Goal: Navigation & Orientation: Go to known website

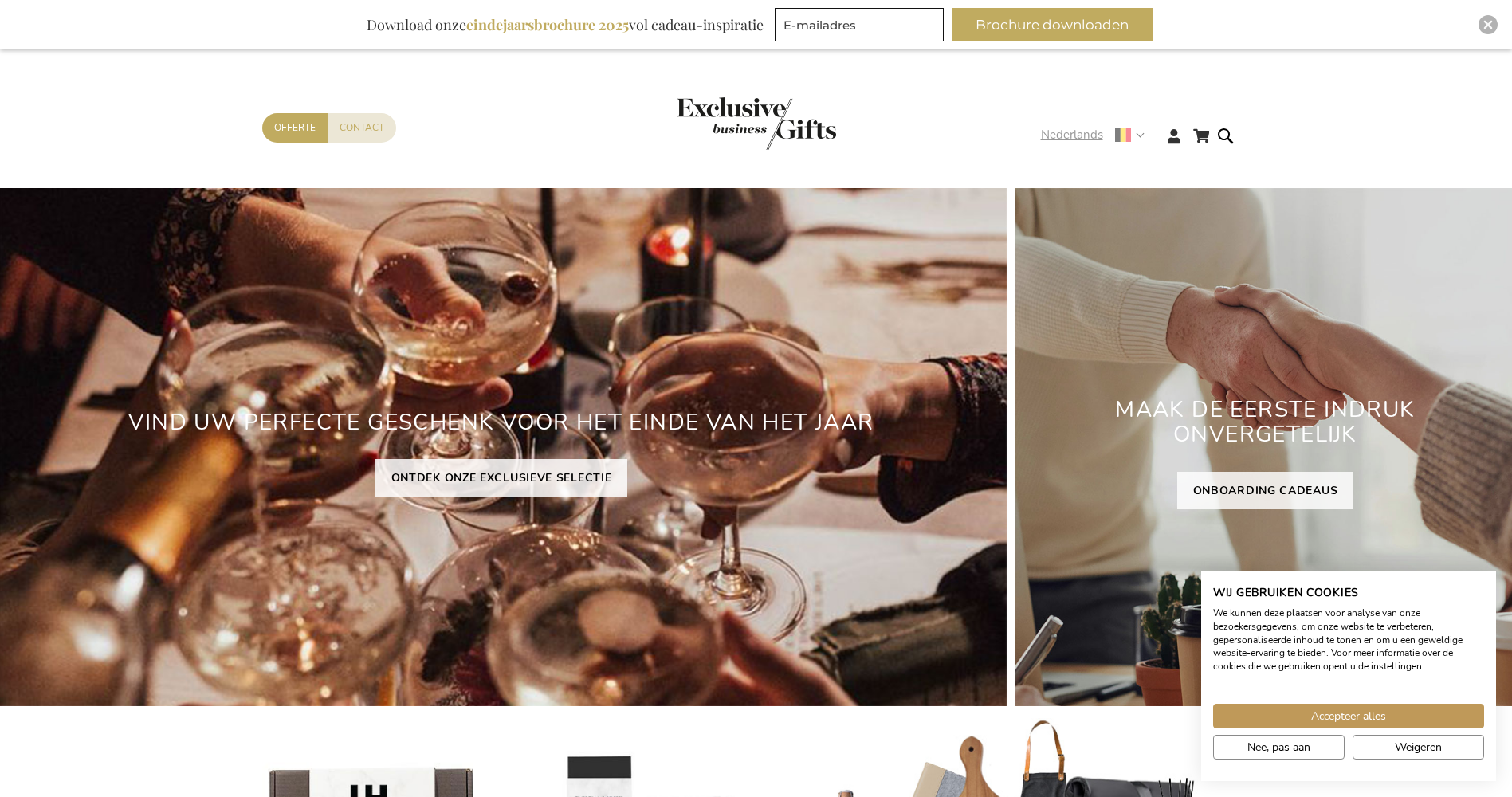
click at [1142, 134] on strong "Nederlands" at bounding box center [1092, 135] width 102 height 18
click at [1316, 710] on span "Accepteer alles" at bounding box center [1348, 716] width 75 height 17
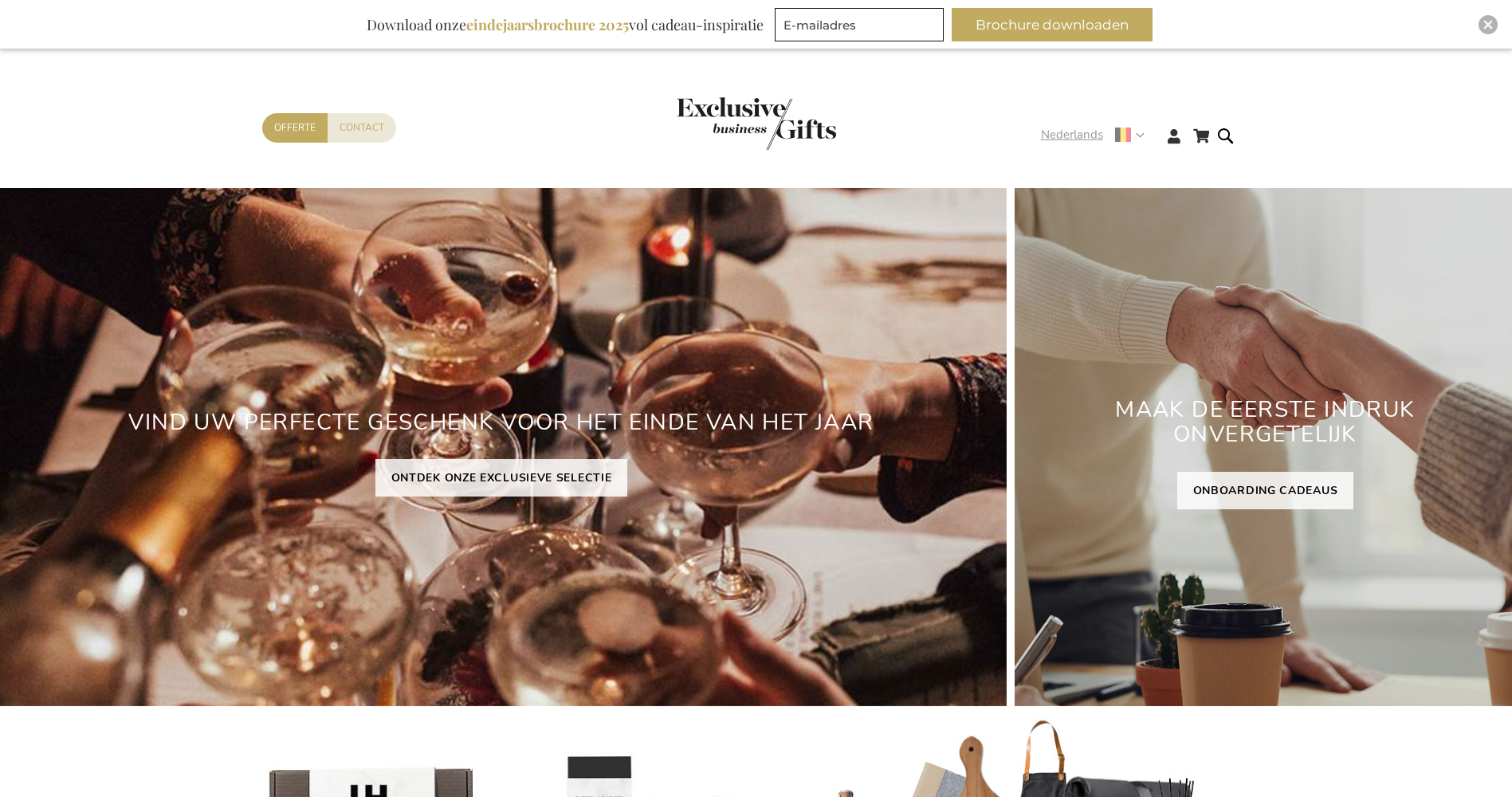
click at [1136, 134] on strong "Nederlands" at bounding box center [1092, 135] width 102 height 18
click at [1502, 158] on div "Winkelwagen Ga naar de inhoud Contact Offerte Taal Nederlands x Selecteer taal …" at bounding box center [756, 141] width 1512 height 87
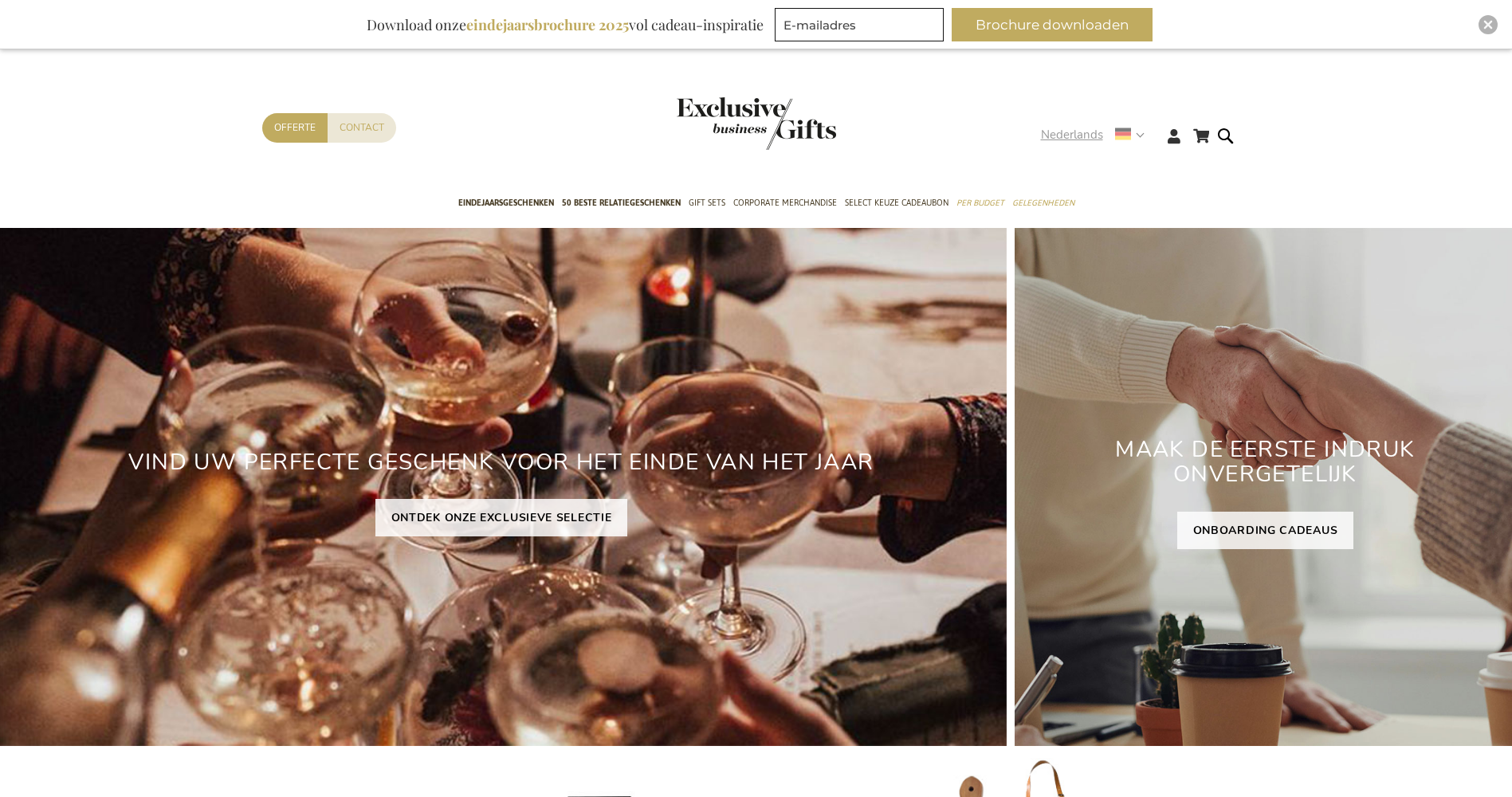
click at [1140, 133] on strong "Nederlands" at bounding box center [1092, 135] width 102 height 18
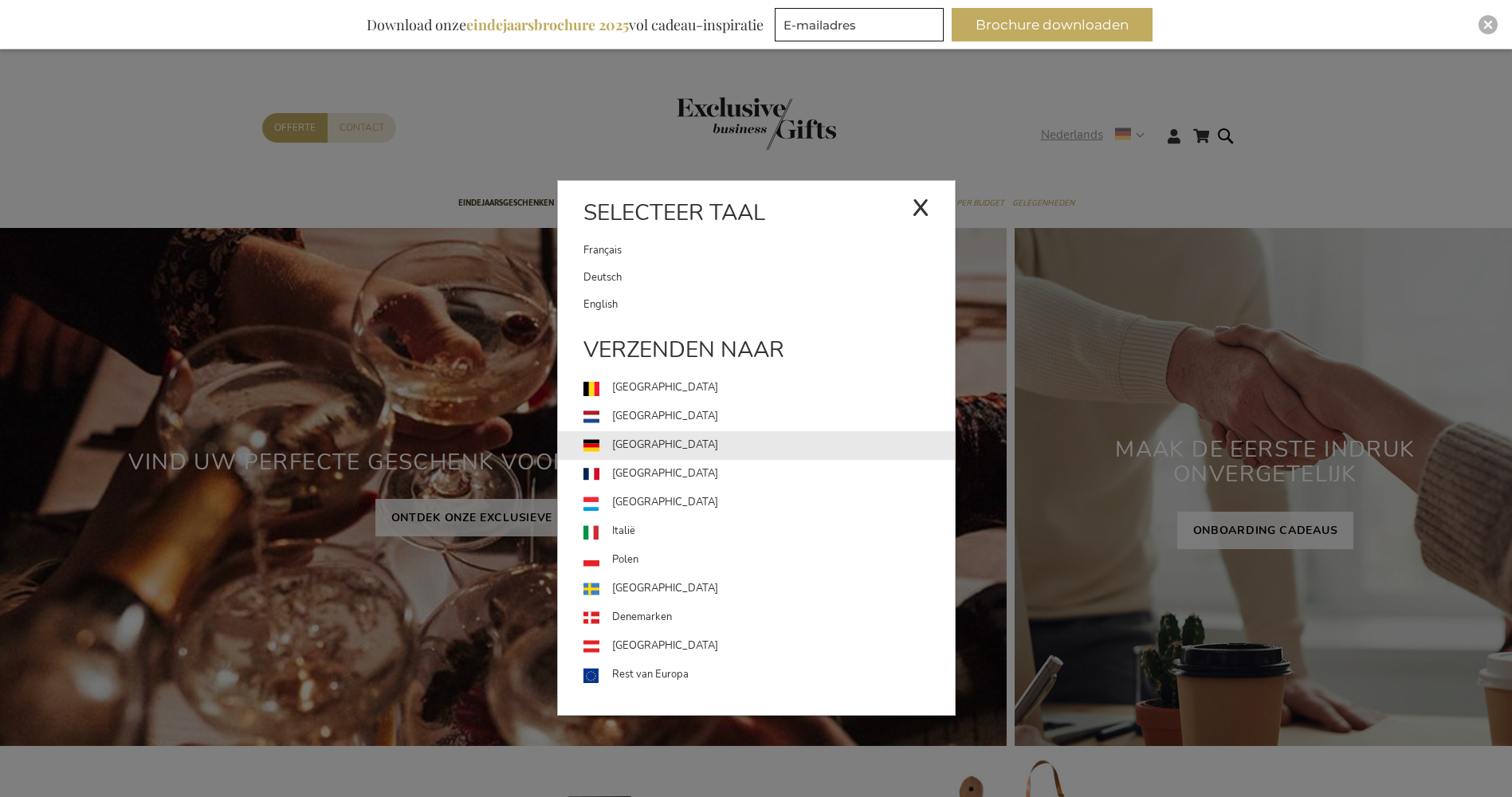
click at [650, 437] on link "[GEOGRAPHIC_DATA]" at bounding box center [769, 445] width 372 height 29
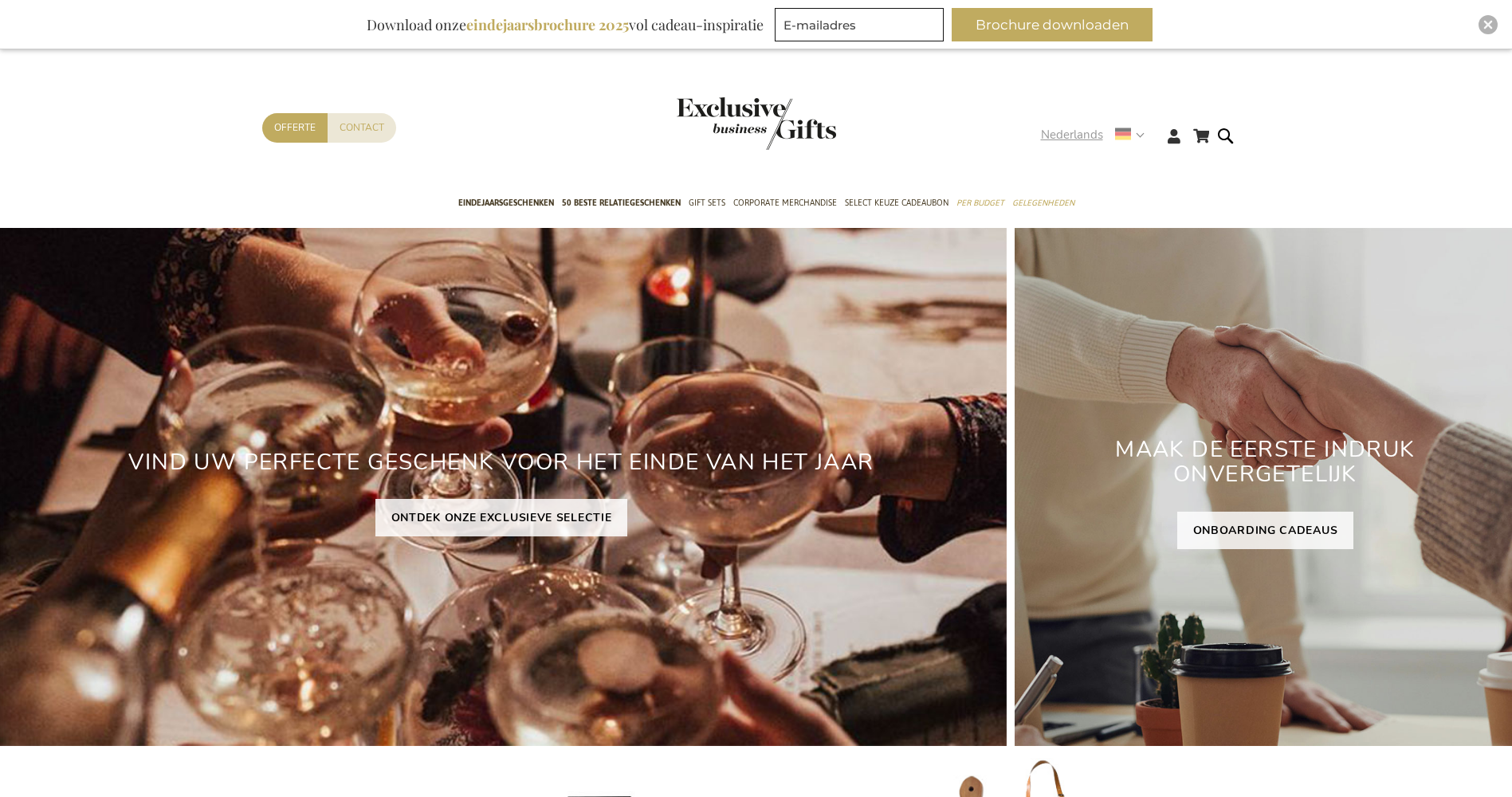
click at [1138, 134] on strong "Nederlands" at bounding box center [1092, 135] width 102 height 18
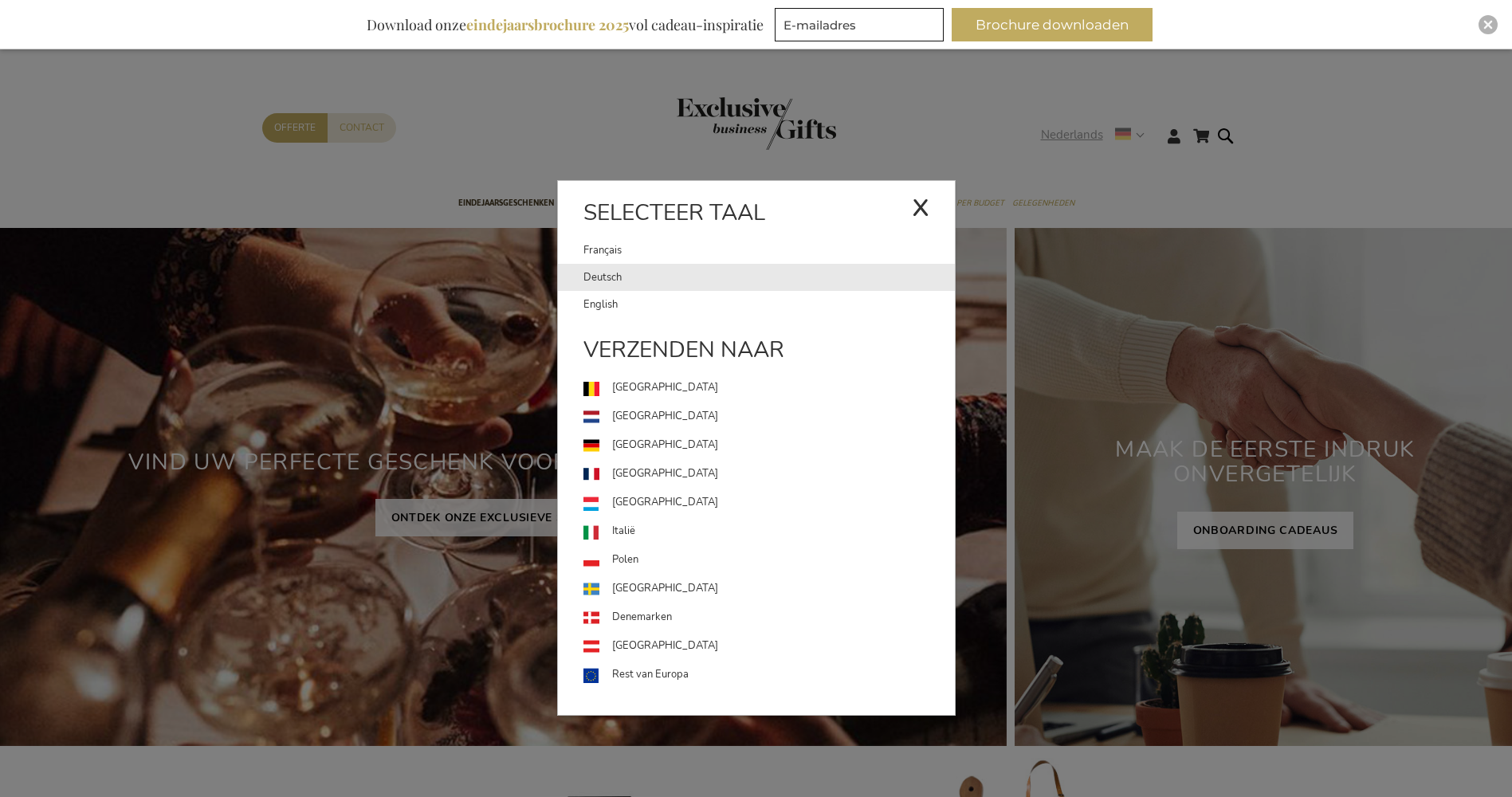
click at [618, 282] on link "Deutsch" at bounding box center [769, 277] width 372 height 27
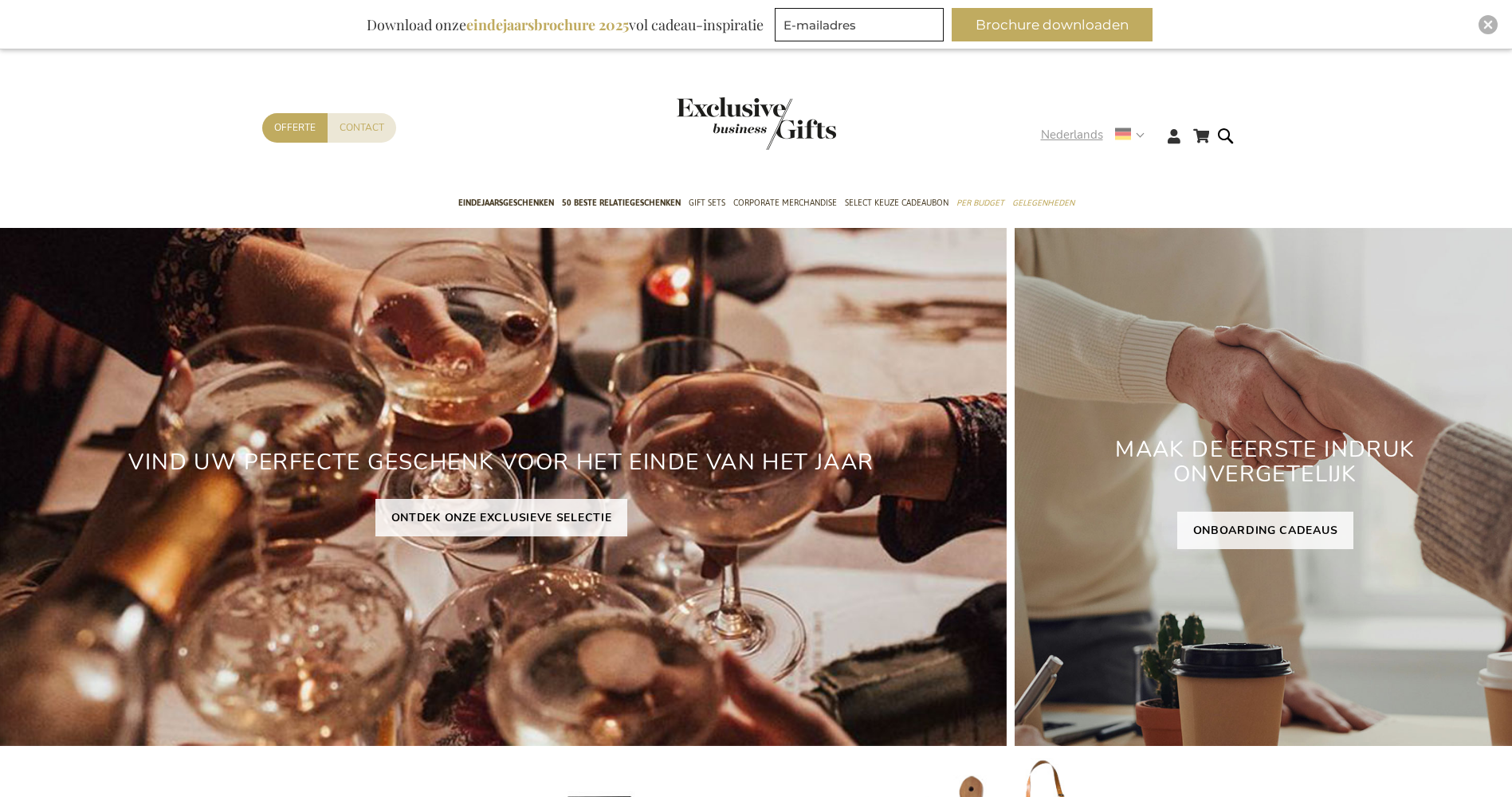
click at [1078, 137] on span "Nederlands" at bounding box center [1072, 135] width 62 height 18
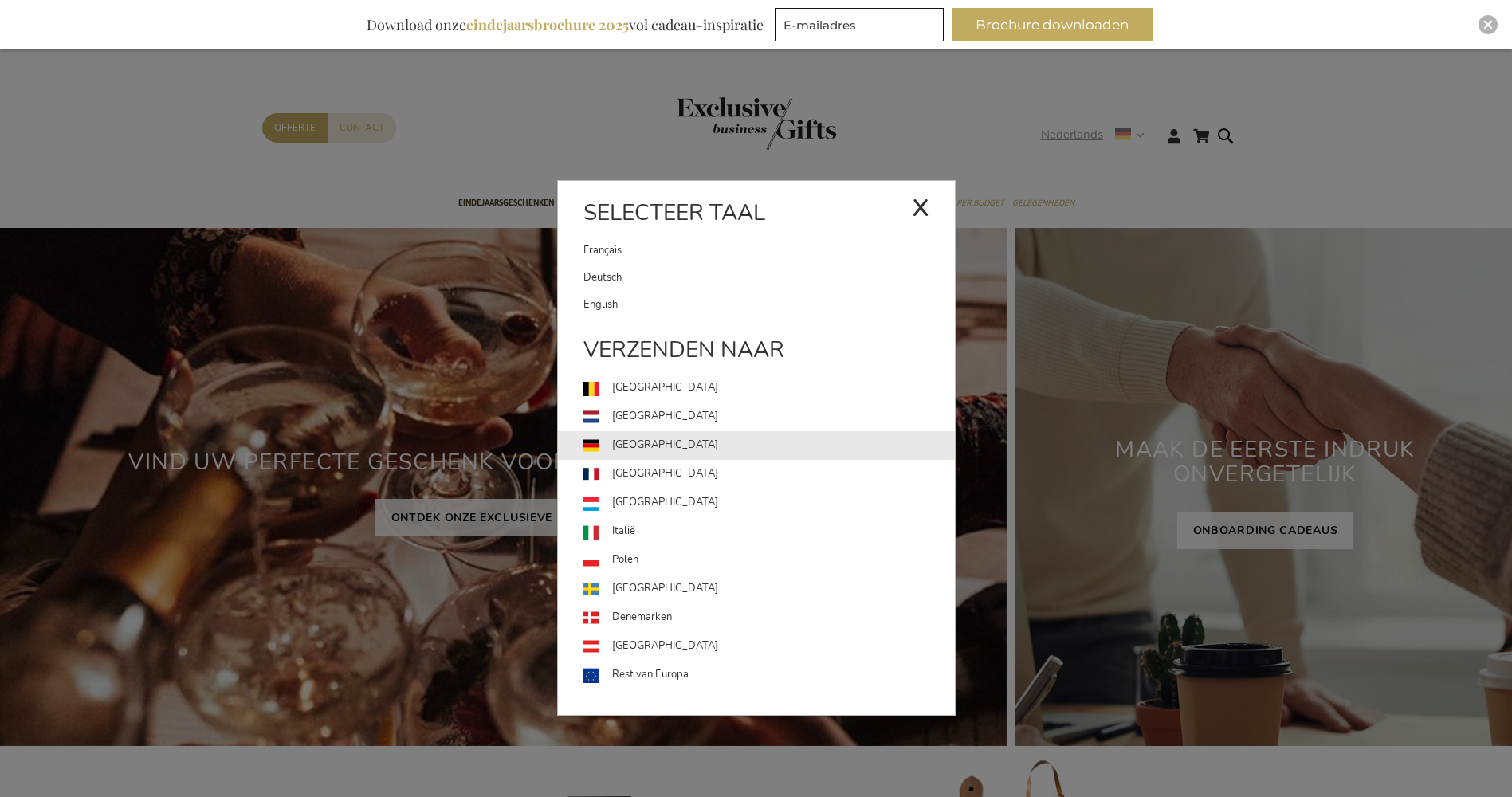
click at [627, 444] on link "[GEOGRAPHIC_DATA]" at bounding box center [769, 445] width 372 height 29
